Goal: Task Accomplishment & Management: Complete application form

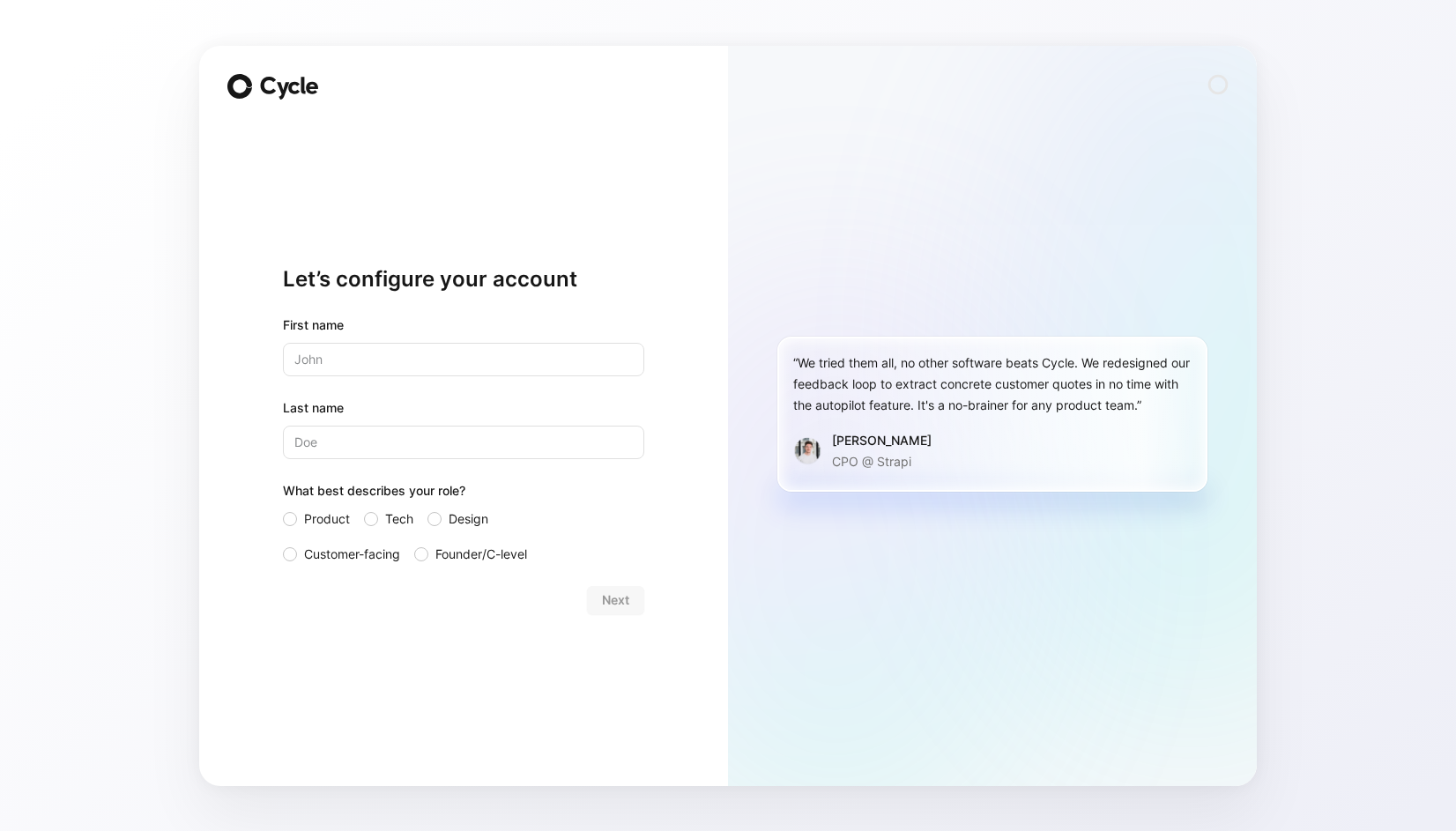
click at [416, 385] on div "First name Last name What best describes your role? Product Tech Design Custome…" at bounding box center [463, 440] width 361 height 250
click at [421, 370] on input "text" at bounding box center [463, 359] width 361 height 33
type input "[PERSON_NAME]"
click at [396, 433] on input "Last name" at bounding box center [463, 442] width 361 height 33
type input "[PERSON_NAME]"
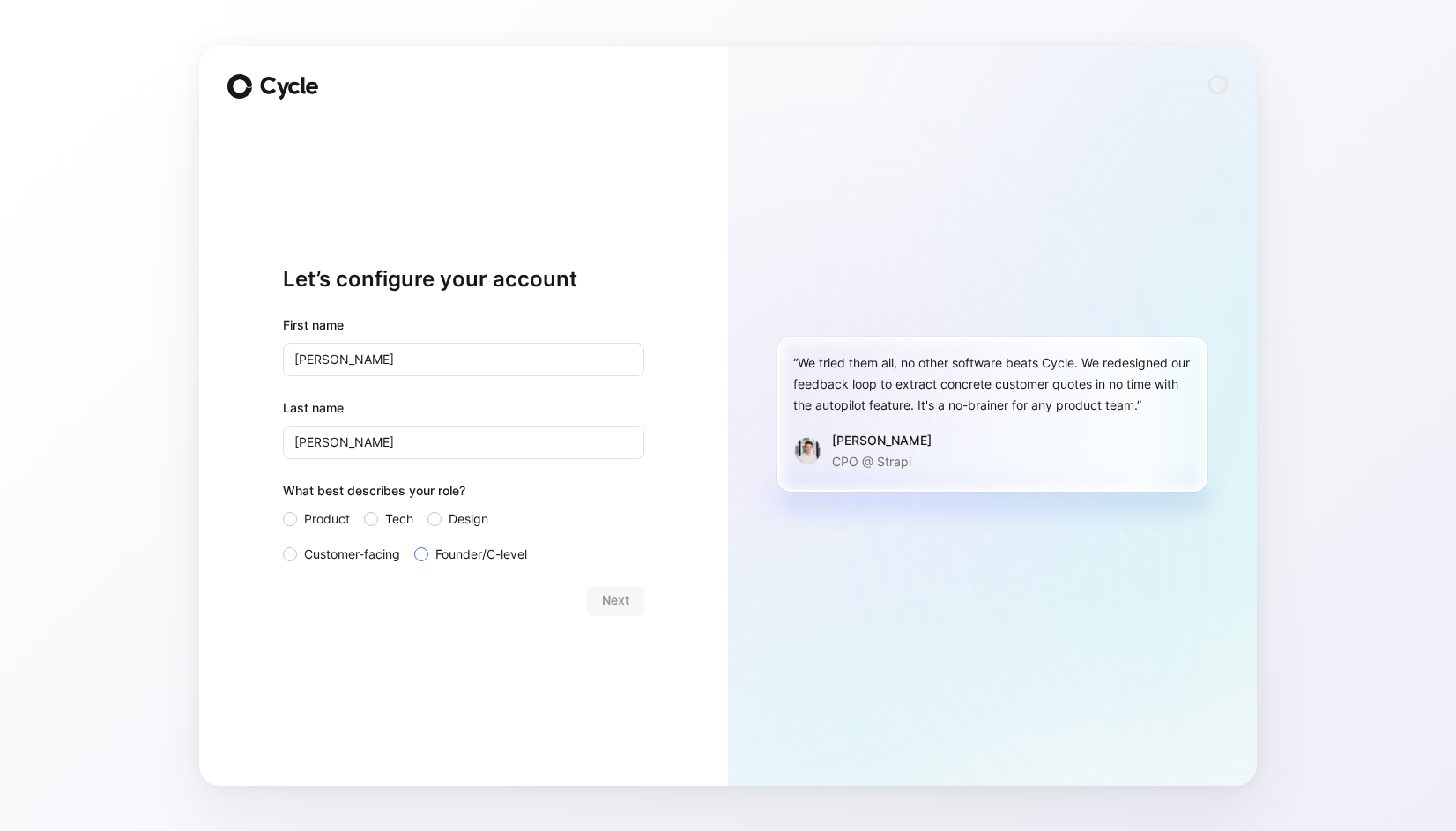
click at [482, 558] on span "Founder/C-level" at bounding box center [481, 554] width 92 height 21
click at [414, 544] on input "Founder/C-level" at bounding box center [414, 544] width 0 height 0
click at [629, 611] on button "Next" at bounding box center [615, 600] width 57 height 28
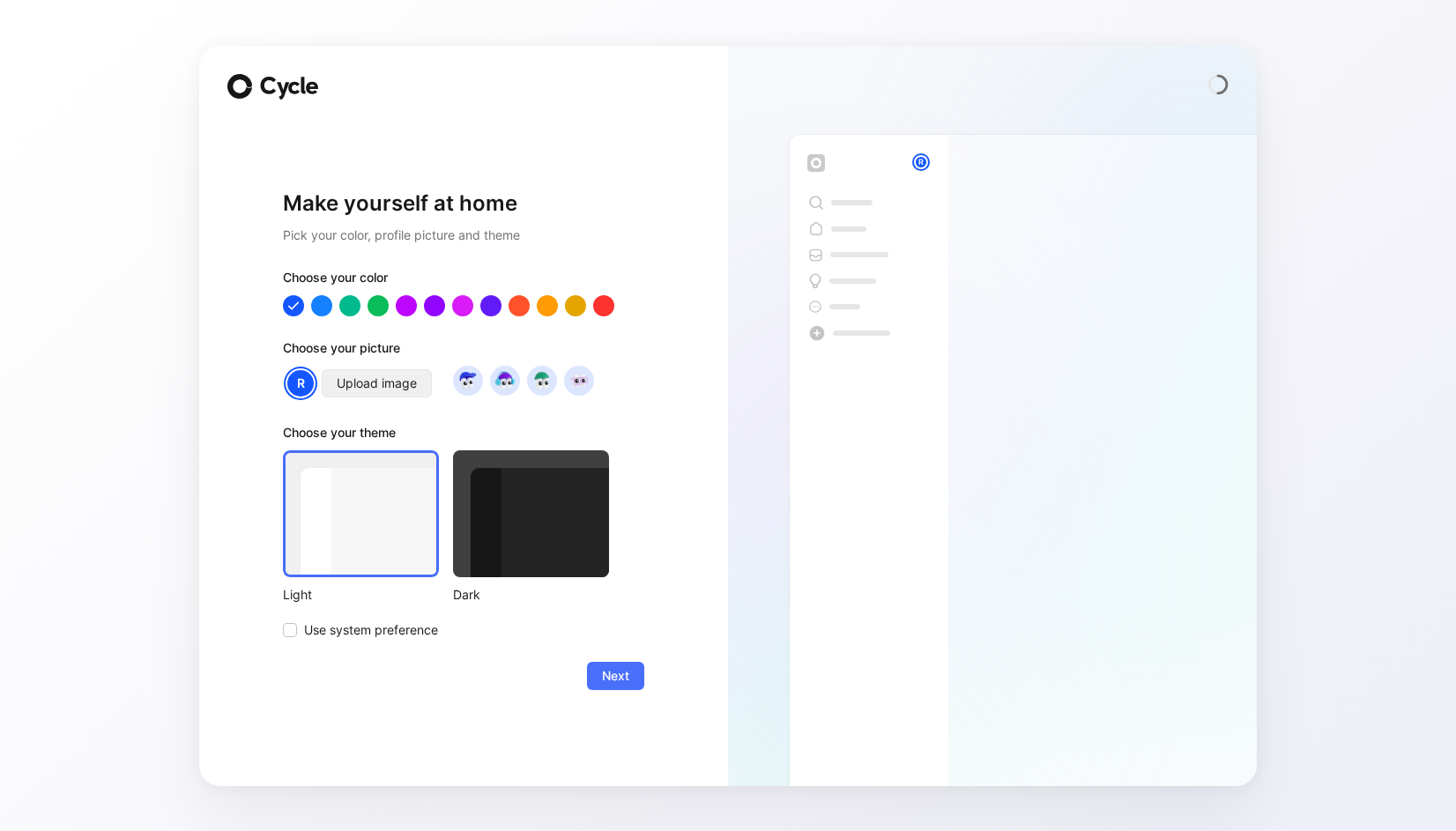
click at [398, 380] on span "Upload image" at bounding box center [376, 383] width 81 height 21
click at [449, 373] on div "R Upload image" at bounding box center [438, 383] width 311 height 35
click at [464, 376] on img at bounding box center [467, 380] width 24 height 24
click at [405, 629] on span "Use system preference" at bounding box center [371, 630] width 134 height 21
click at [282, 620] on input "Use system preference" at bounding box center [282, 620] width 0 height 0
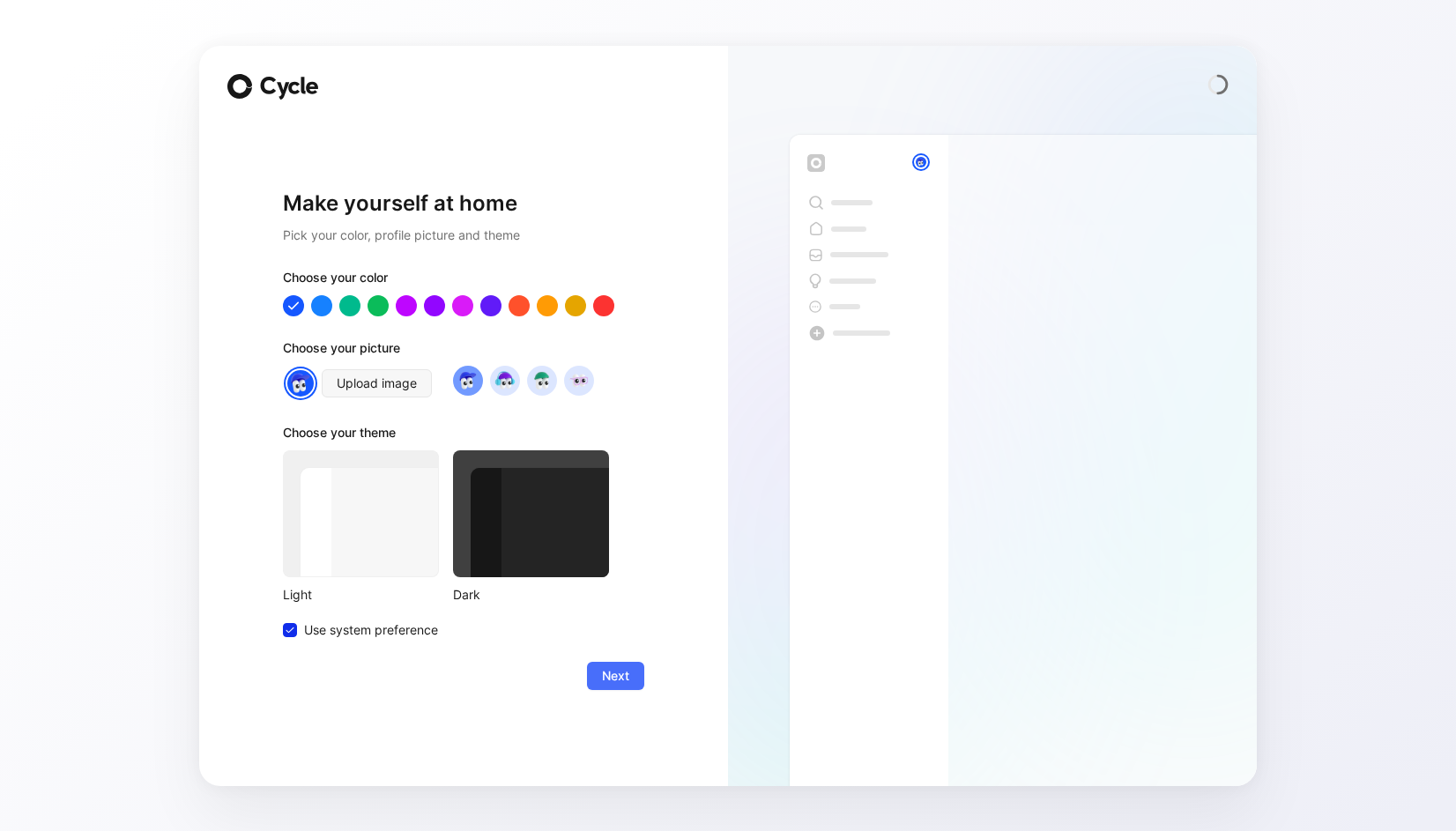
click at [601, 676] on button "Next" at bounding box center [615, 676] width 57 height 28
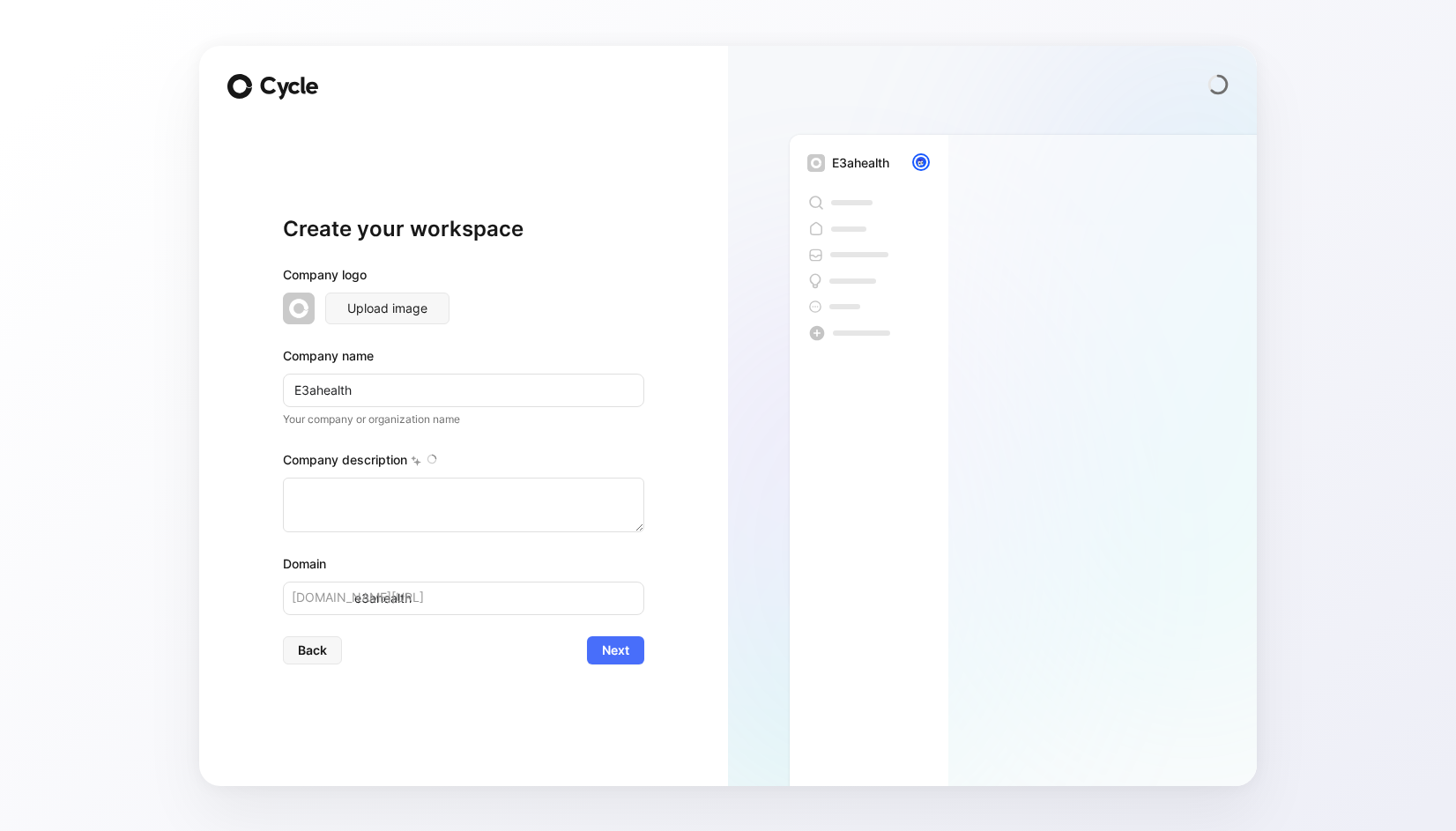
type textarea "Founded in [DATE] at the [GEOGRAPHIC_DATA], E3A Healthcare is on a mission to t…"
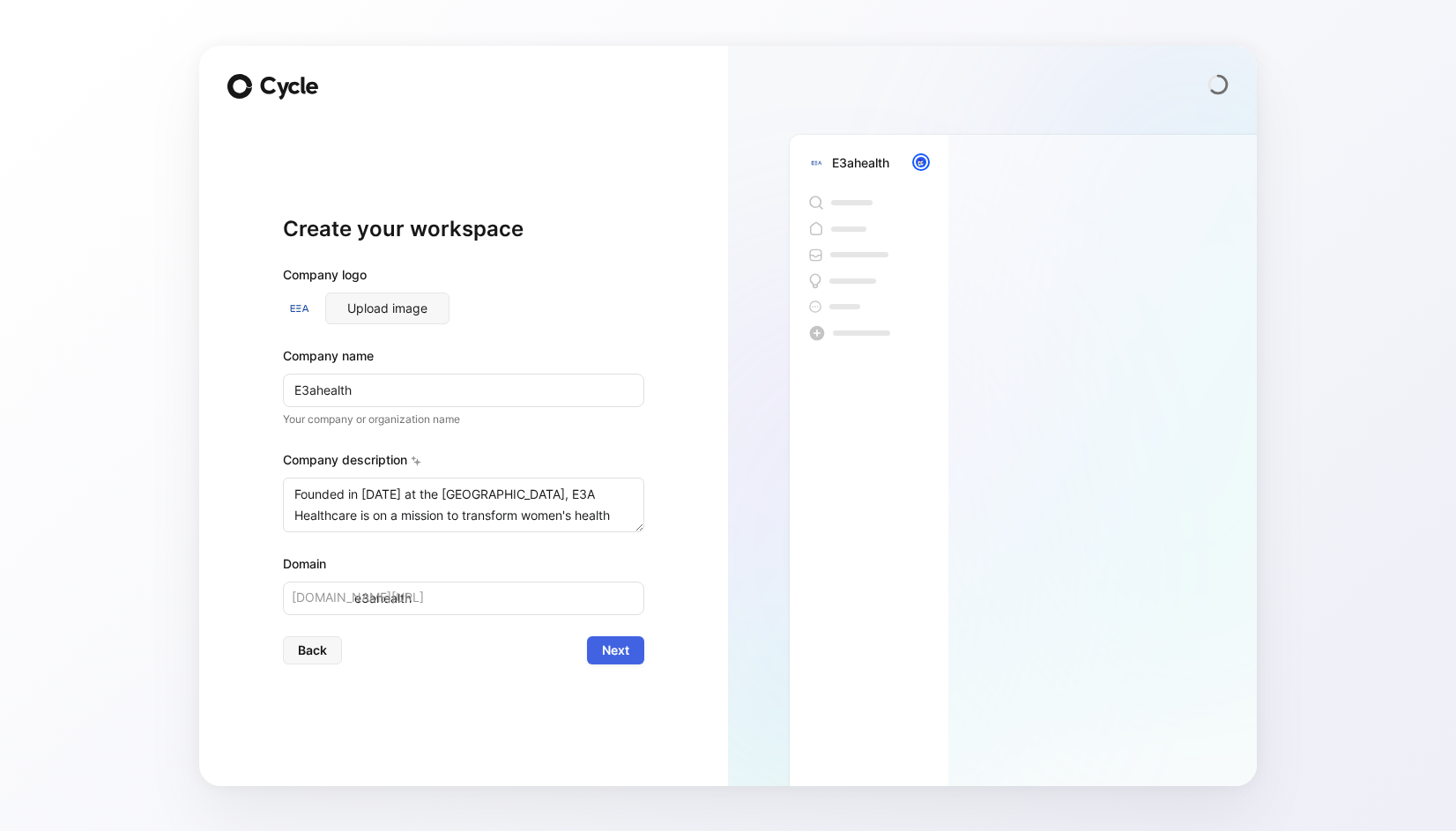
click at [609, 654] on span "Next" at bounding box center [615, 650] width 27 height 21
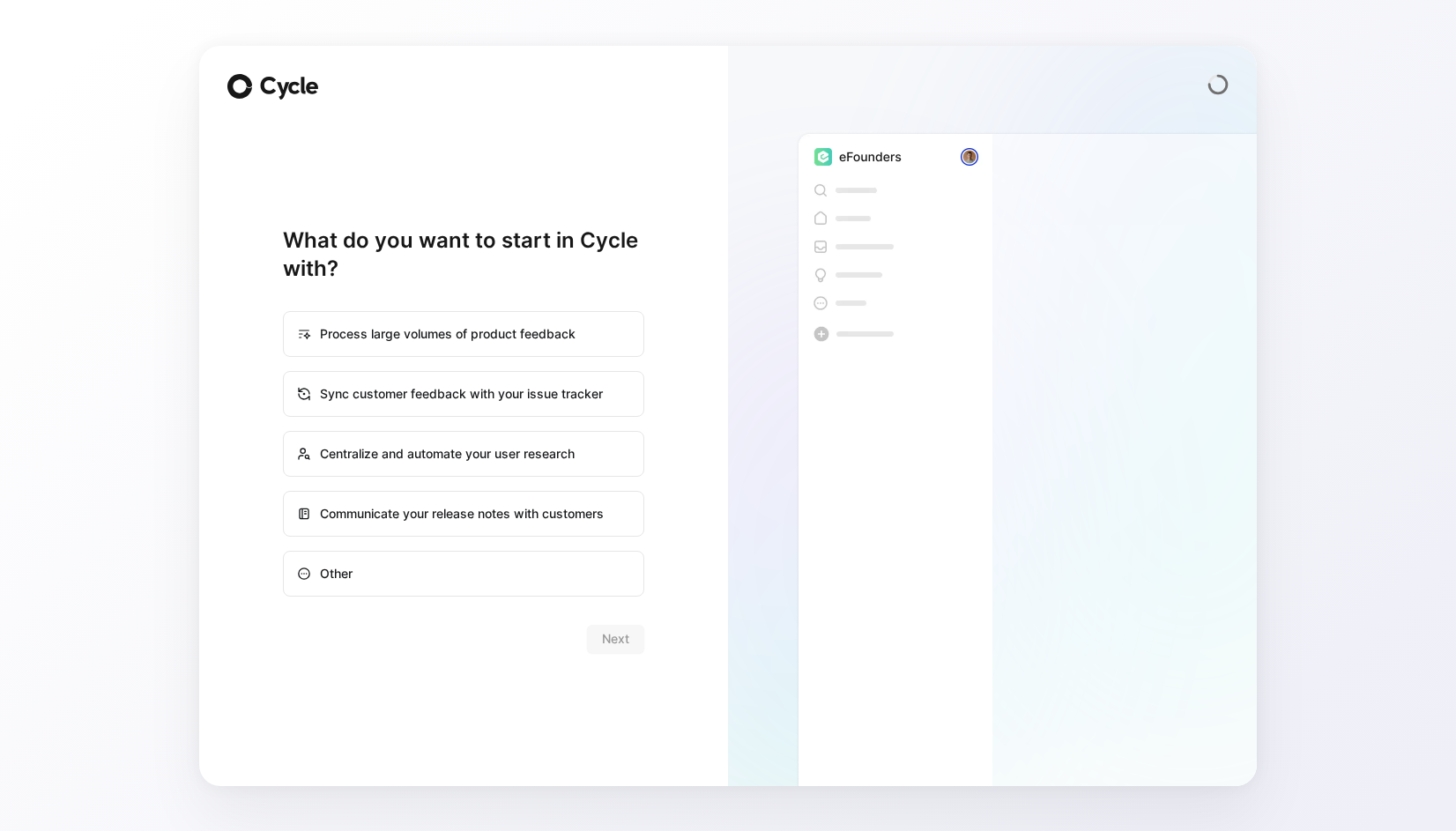
click at [446, 583] on div "Other" at bounding box center [464, 573] width 358 height 43
click at [284, 552] on input "Other" at bounding box center [283, 551] width 1 height 1
radio input "true"
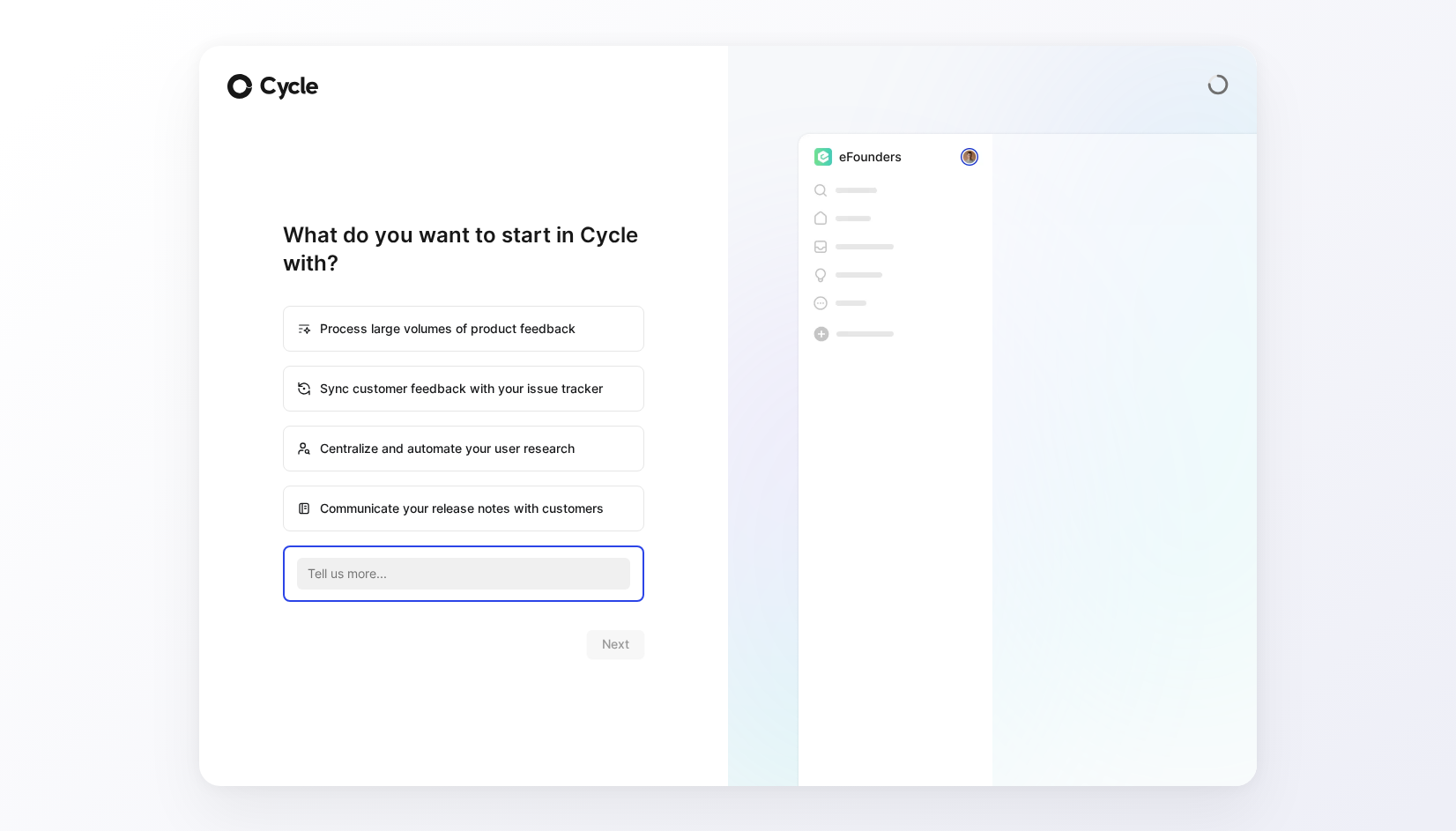
click at [465, 562] on input at bounding box center [463, 573] width 333 height 31
type input "write sops"
click at [587, 630] on button "Next" at bounding box center [615, 644] width 57 height 28
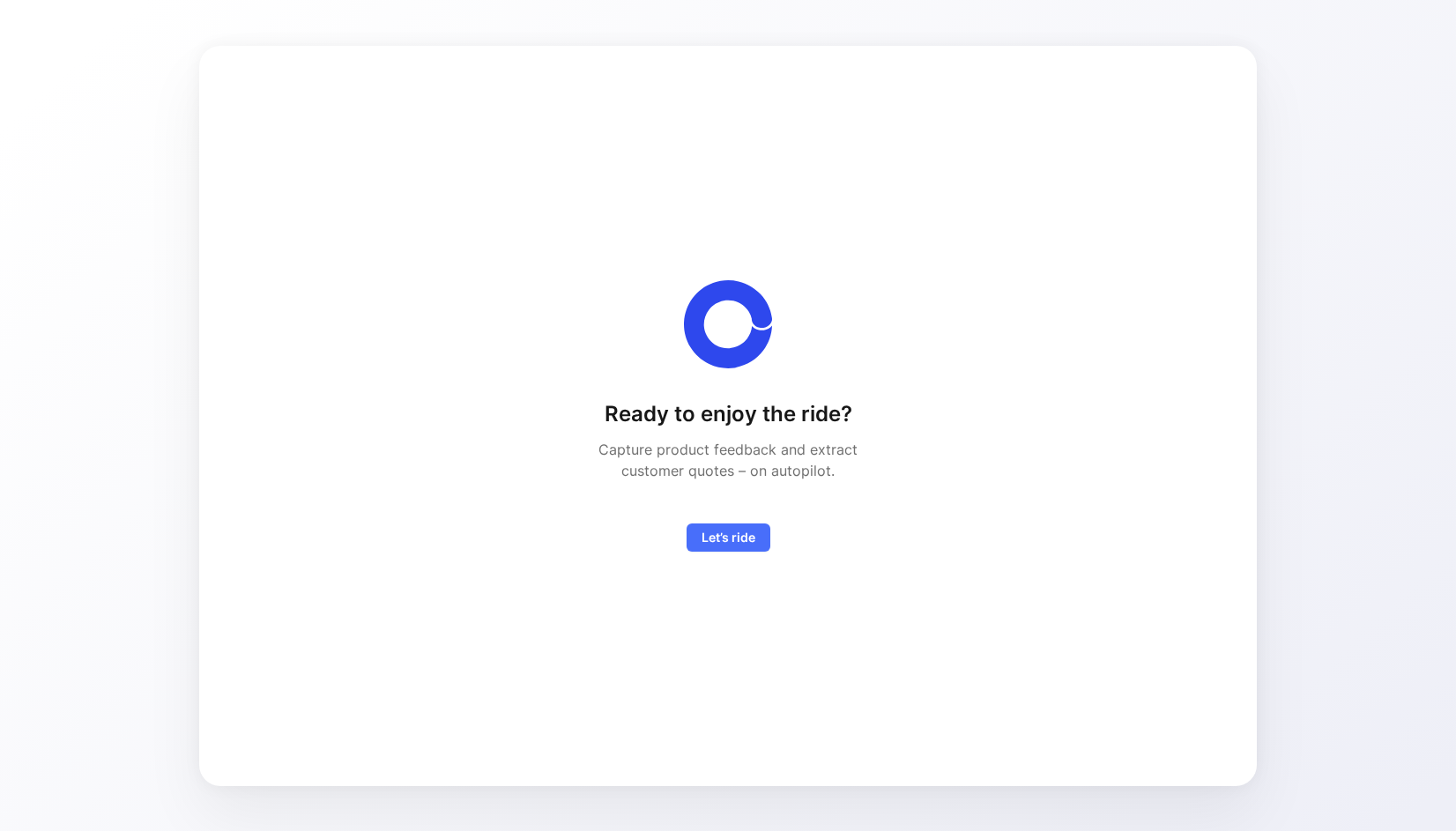
click at [684, 537] on div "Ready to enjoy the ride? Capture product feedback and extract customer quotes –…" at bounding box center [727, 476] width 312 height 152
click at [722, 543] on span "Let’s ride" at bounding box center [728, 537] width 54 height 21
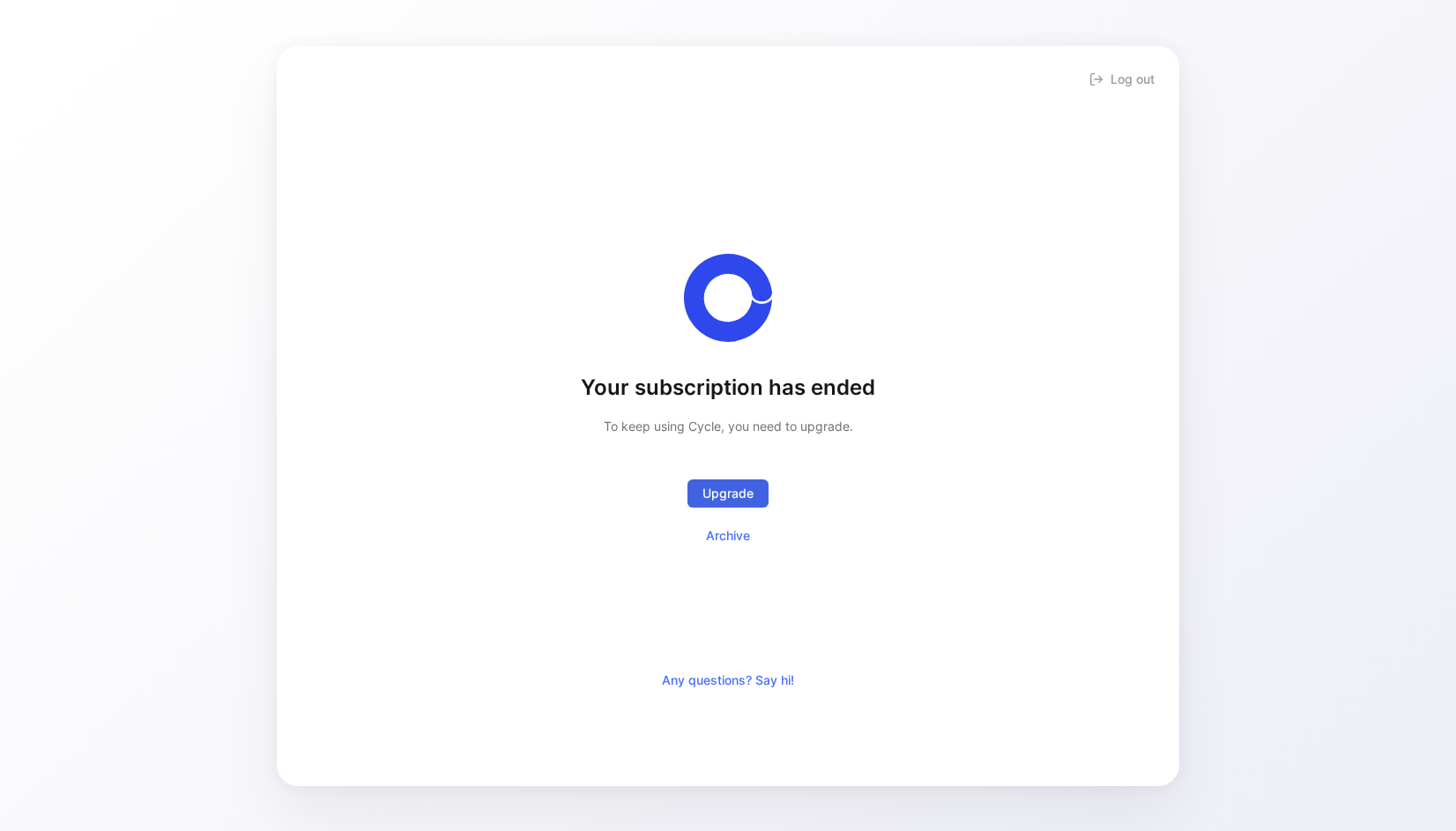
click at [733, 493] on span "Upgrade" at bounding box center [728, 494] width 51 height 21
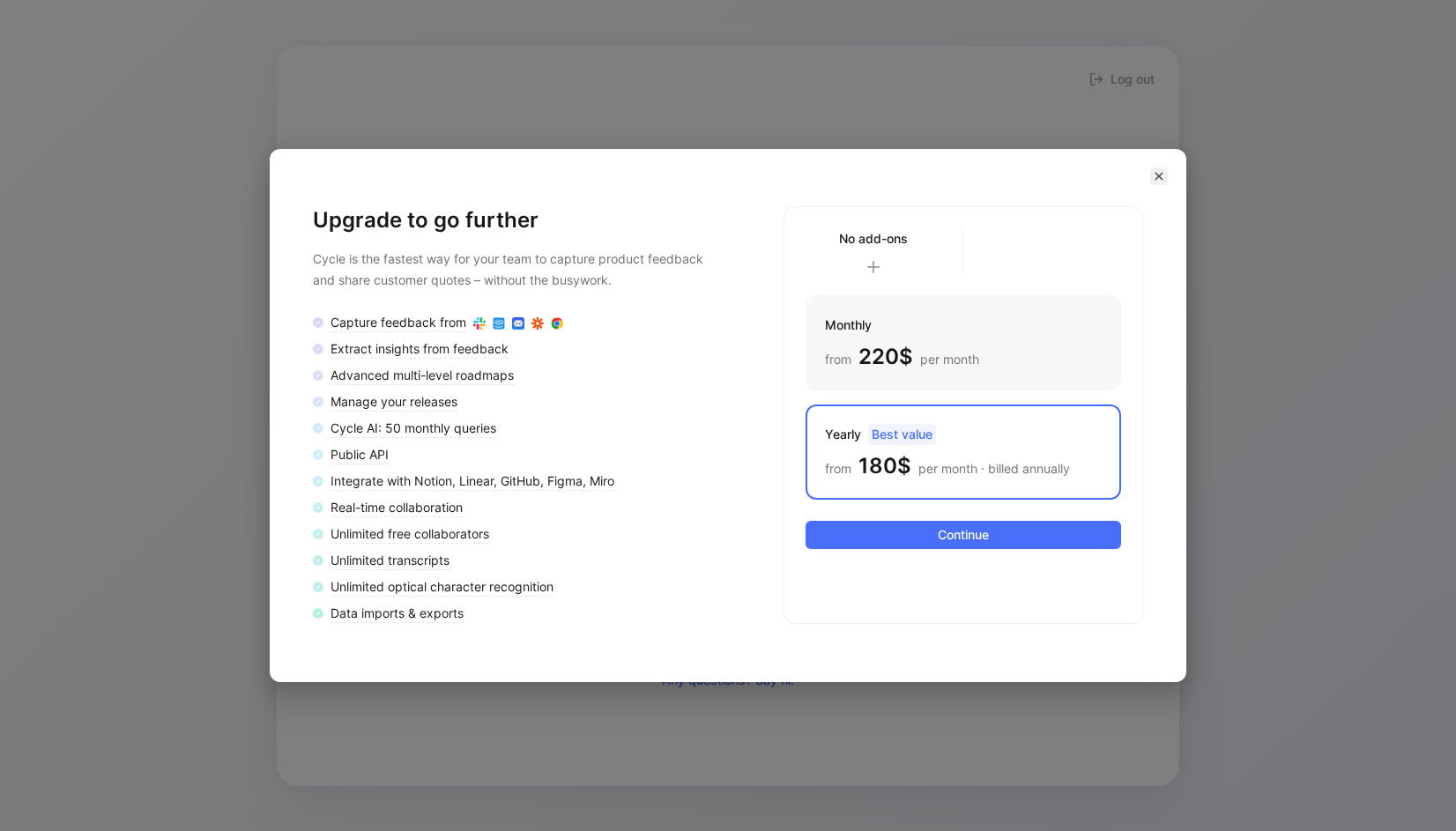
click at [1157, 178] on icon "button" at bounding box center [1159, 176] width 8 height 8
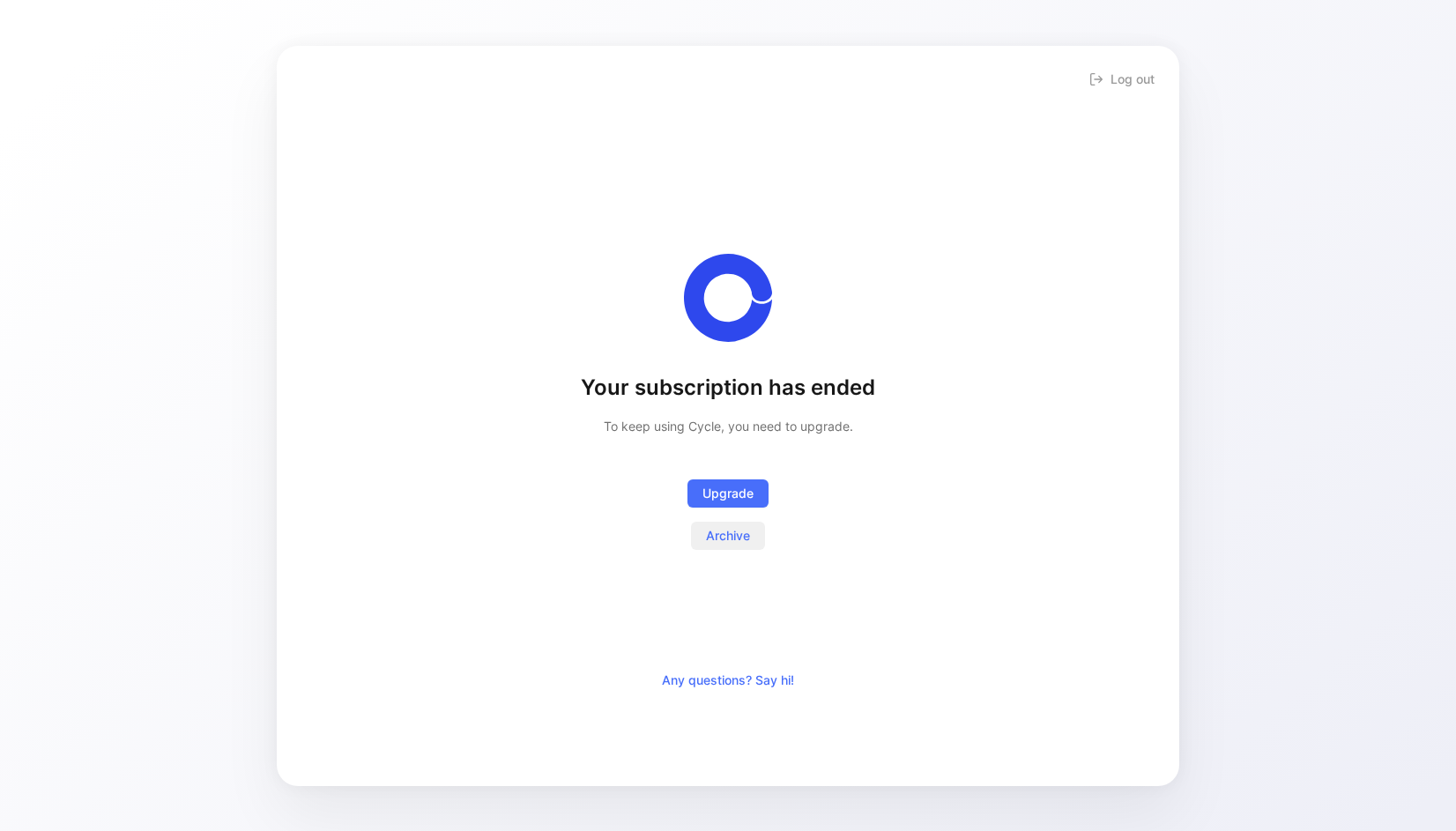
click at [722, 533] on span "Archive" at bounding box center [728, 535] width 44 height 21
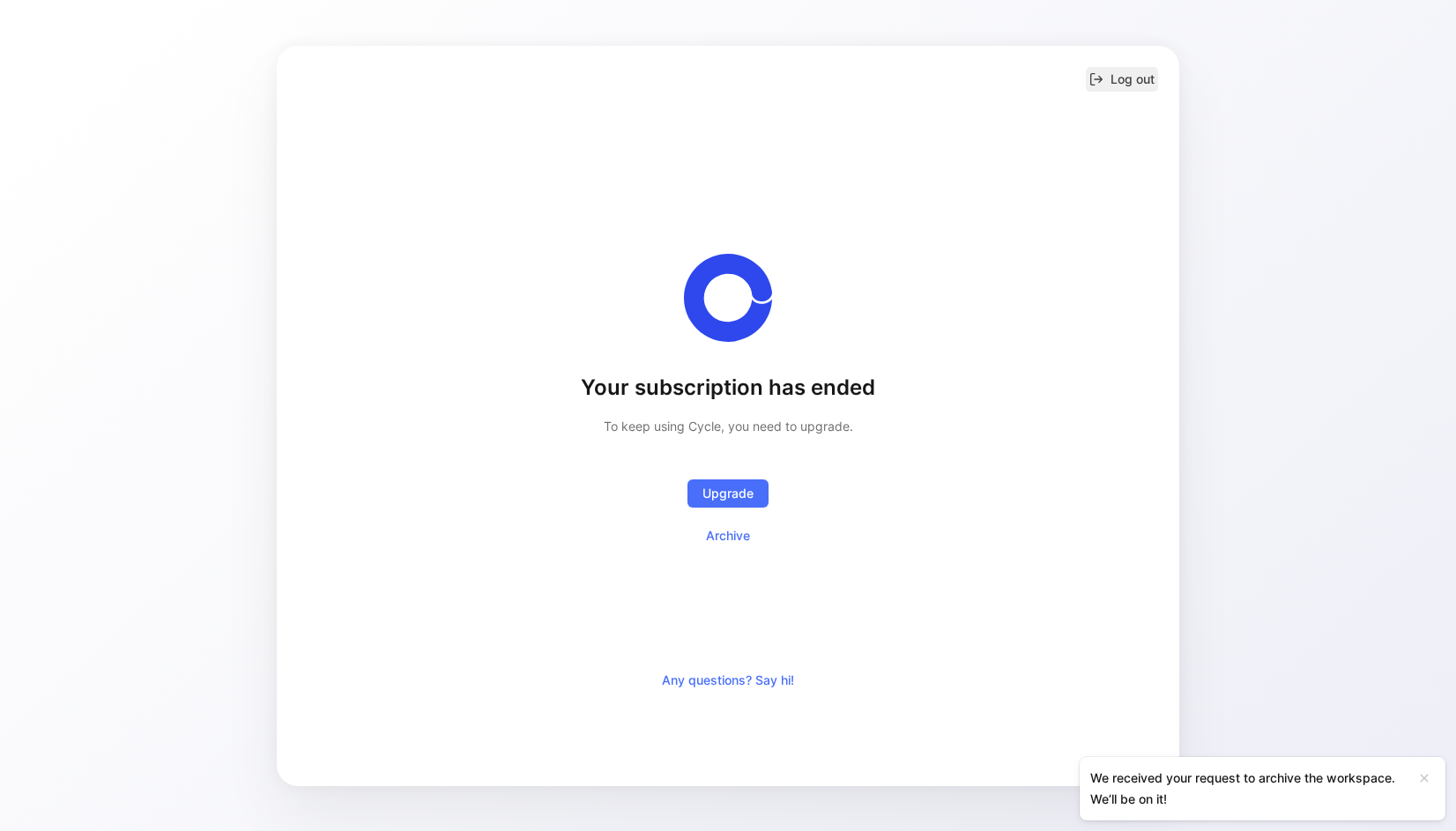
click at [1119, 91] on button "Log out" at bounding box center [1122, 80] width 72 height 25
